Goal: Task Accomplishment & Management: Use online tool/utility

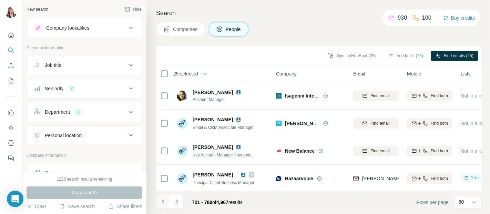
click at [165, 202] on icon "Navigate to previous page" at bounding box center [163, 201] width 7 height 7
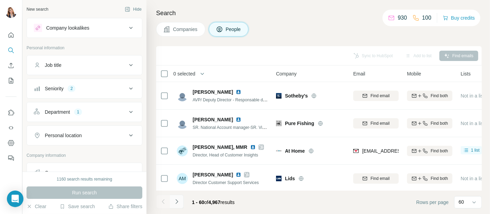
click at [177, 198] on icon "Navigate to next page" at bounding box center [176, 201] width 7 height 7
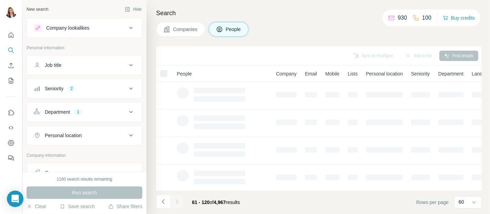
click at [177, 198] on div at bounding box center [177, 202] width 14 height 14
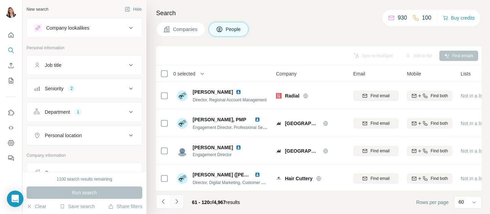
click at [177, 198] on icon "Navigate to next page" at bounding box center [176, 201] width 7 height 7
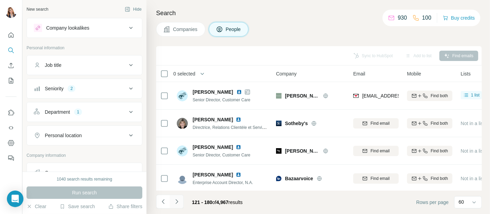
click at [177, 198] on icon "Navigate to next page" at bounding box center [176, 201] width 7 height 7
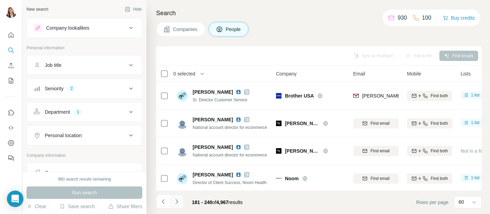
click at [177, 198] on icon "Navigate to next page" at bounding box center [176, 201] width 7 height 7
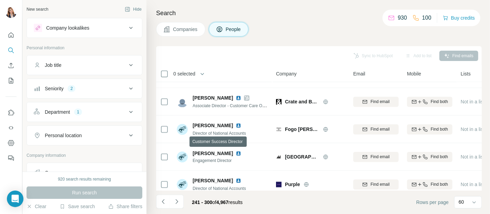
scroll to position [1303, 0]
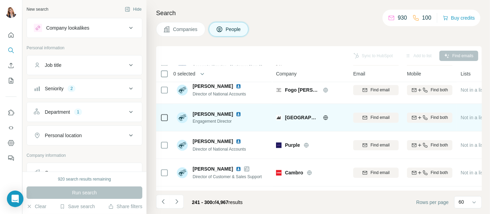
click at [159, 118] on td at bounding box center [164, 118] width 17 height 28
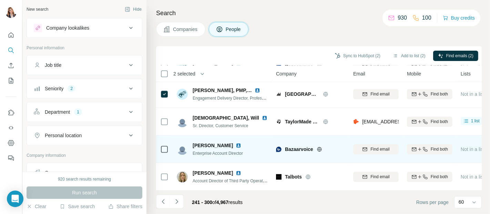
scroll to position [1551, 0]
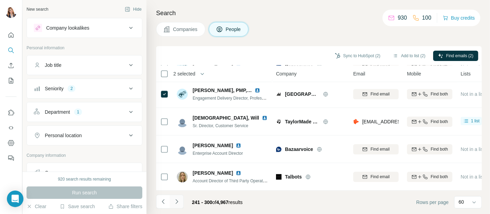
click at [177, 200] on icon "Navigate to next page" at bounding box center [177, 201] width 2 height 4
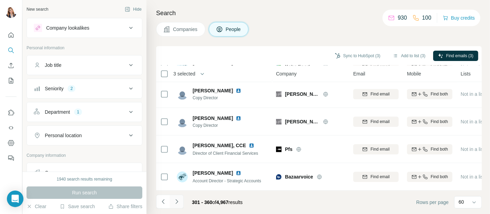
click at [174, 198] on icon "Navigate to next page" at bounding box center [176, 201] width 7 height 7
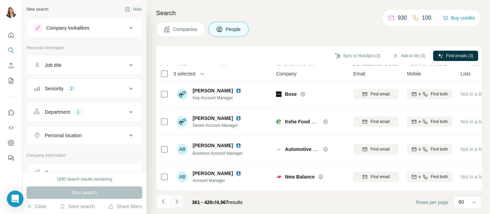
click at [178, 198] on icon "Navigate to next page" at bounding box center [176, 201] width 7 height 7
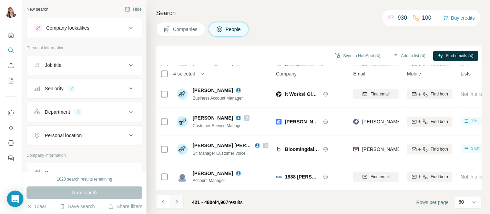
click at [176, 199] on icon "Navigate to next page" at bounding box center [176, 201] width 7 height 7
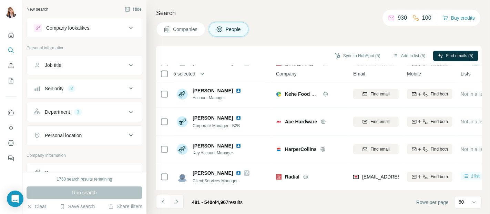
click at [177, 203] on icon "Navigate to next page" at bounding box center [176, 201] width 7 height 7
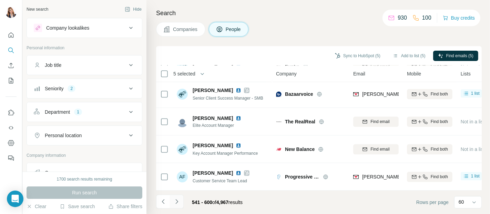
click at [177, 201] on icon "Navigate to next page" at bounding box center [176, 201] width 7 height 7
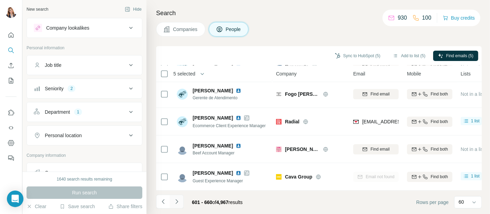
click at [175, 199] on icon "Navigate to next page" at bounding box center [176, 201] width 7 height 7
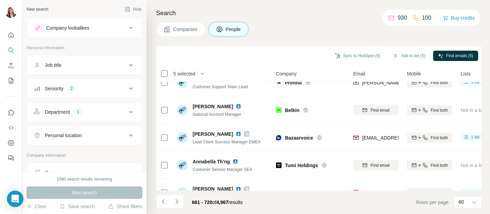
scroll to position [996, 0]
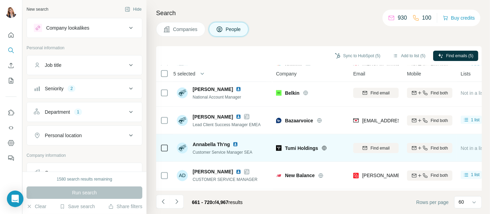
click at [168, 147] on icon at bounding box center [164, 148] width 8 height 8
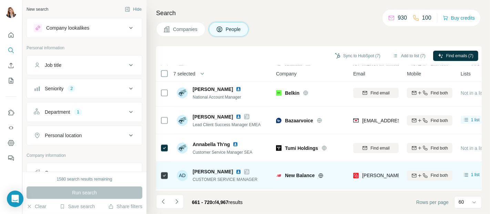
click at [168, 176] on td at bounding box center [164, 176] width 17 height 28
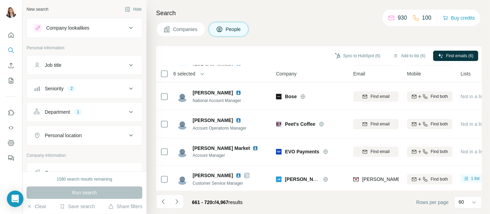
scroll to position [1551, 0]
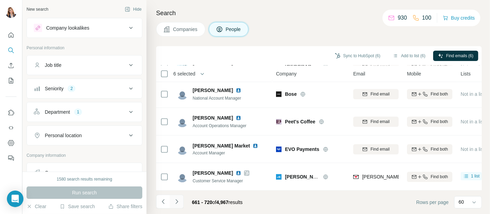
click at [177, 203] on icon "Navigate to next page" at bounding box center [176, 201] width 7 height 7
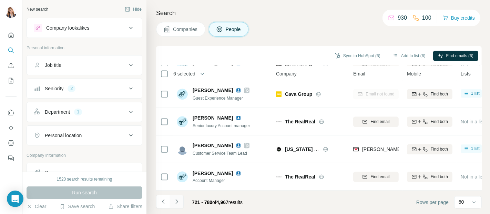
click at [177, 205] on icon "Navigate to next page" at bounding box center [176, 201] width 7 height 7
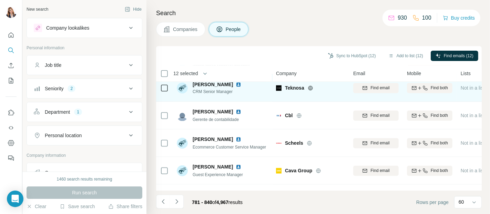
scroll to position [1150, 0]
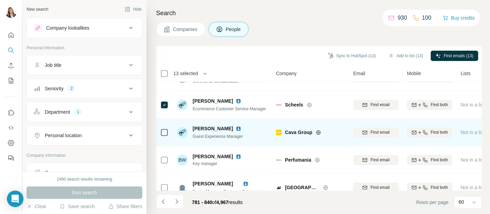
click at [160, 135] on td at bounding box center [164, 133] width 17 height 28
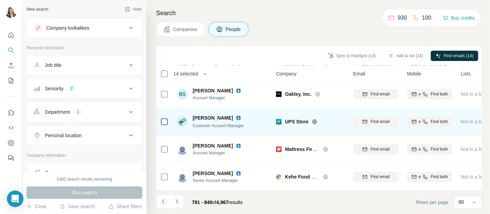
scroll to position [1551, 0]
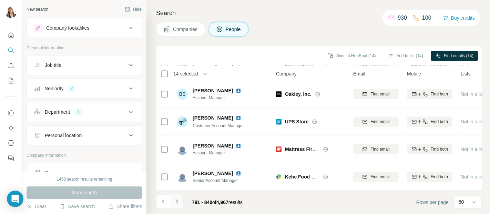
click at [177, 202] on icon "Navigate to next page" at bounding box center [177, 201] width 2 height 4
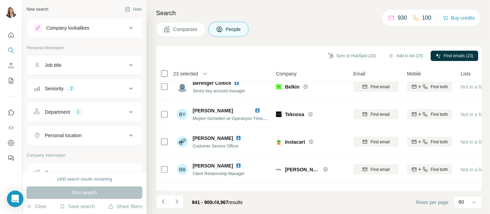
scroll to position [958, 0]
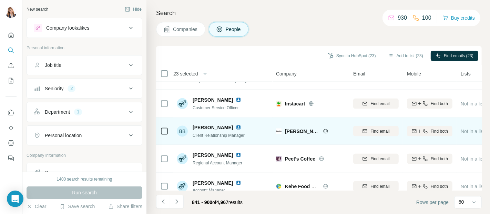
click at [171, 131] on td at bounding box center [164, 132] width 17 height 28
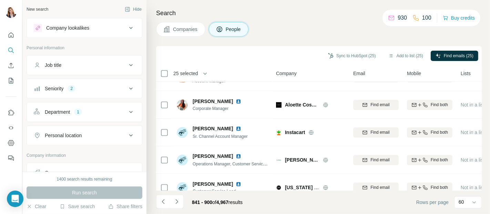
scroll to position [1188, 0]
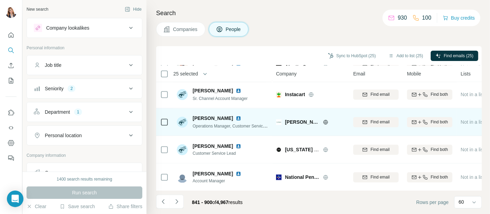
click at [169, 118] on td at bounding box center [164, 122] width 17 height 28
click at [168, 121] on icon at bounding box center [164, 122] width 8 height 8
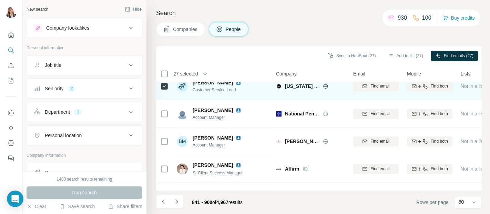
scroll to position [1264, 0]
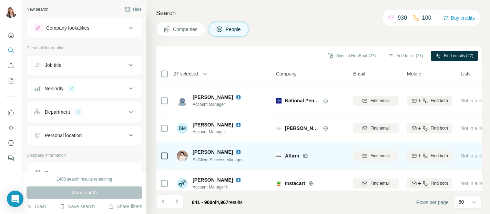
click at [165, 151] on div at bounding box center [164, 155] width 8 height 19
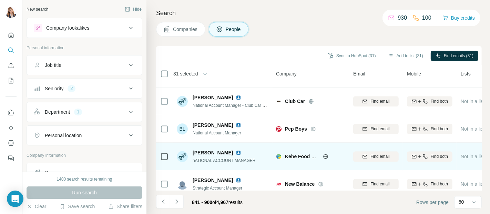
scroll to position [1551, 0]
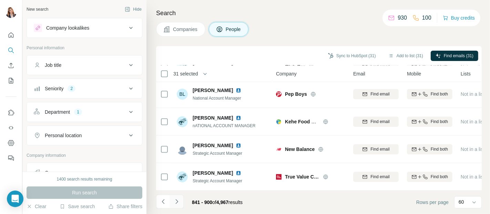
click at [175, 200] on icon "Navigate to next page" at bounding box center [176, 201] width 7 height 7
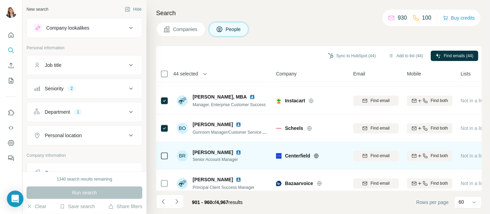
scroll to position [1303, 0]
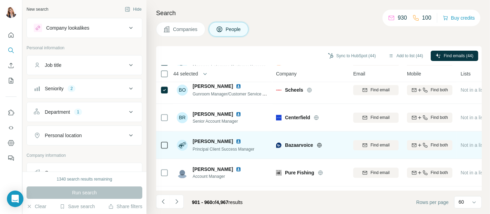
click at [159, 147] on td at bounding box center [164, 145] width 17 height 28
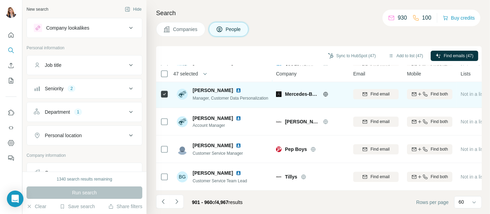
scroll to position [1551, 0]
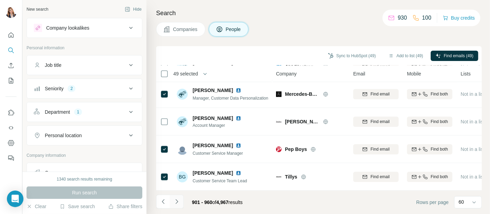
click at [177, 203] on icon "Navigate to next page" at bounding box center [176, 201] width 7 height 7
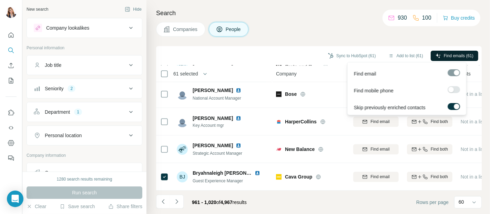
click at [465, 53] on span "Find emails (61)" at bounding box center [459, 56] width 30 height 6
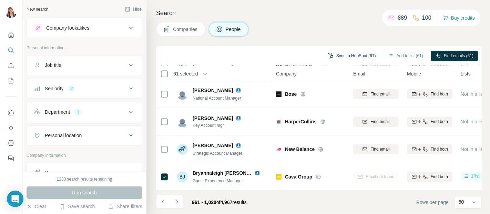
click at [344, 53] on button "Sync to HubSpot (61)" at bounding box center [353, 56] width 58 height 10
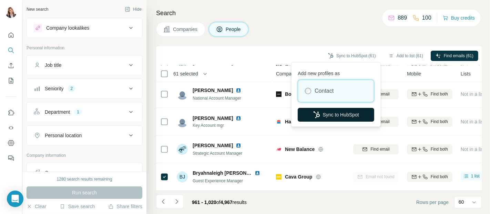
click at [349, 115] on button "Sync to HubSpot" at bounding box center [336, 115] width 77 height 14
